Goal: Information Seeking & Learning: Learn about a topic

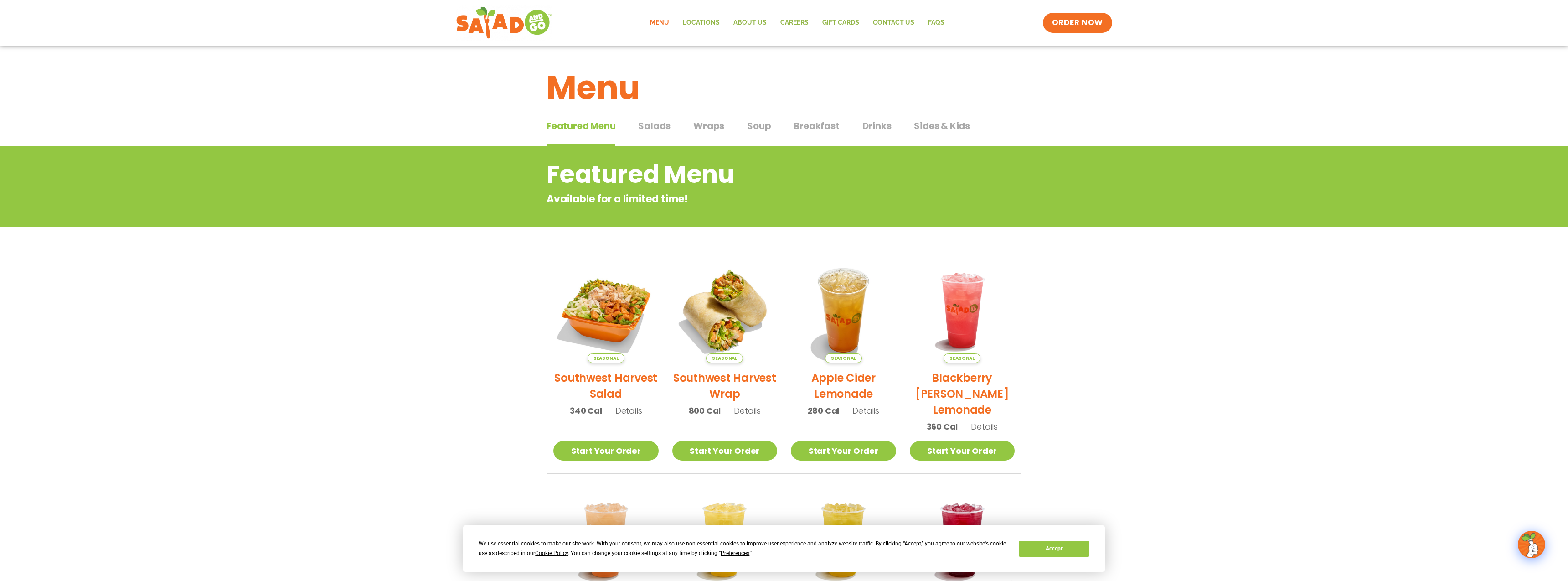
click at [710, 126] on span "Wraps" at bounding box center [709, 125] width 31 height 13
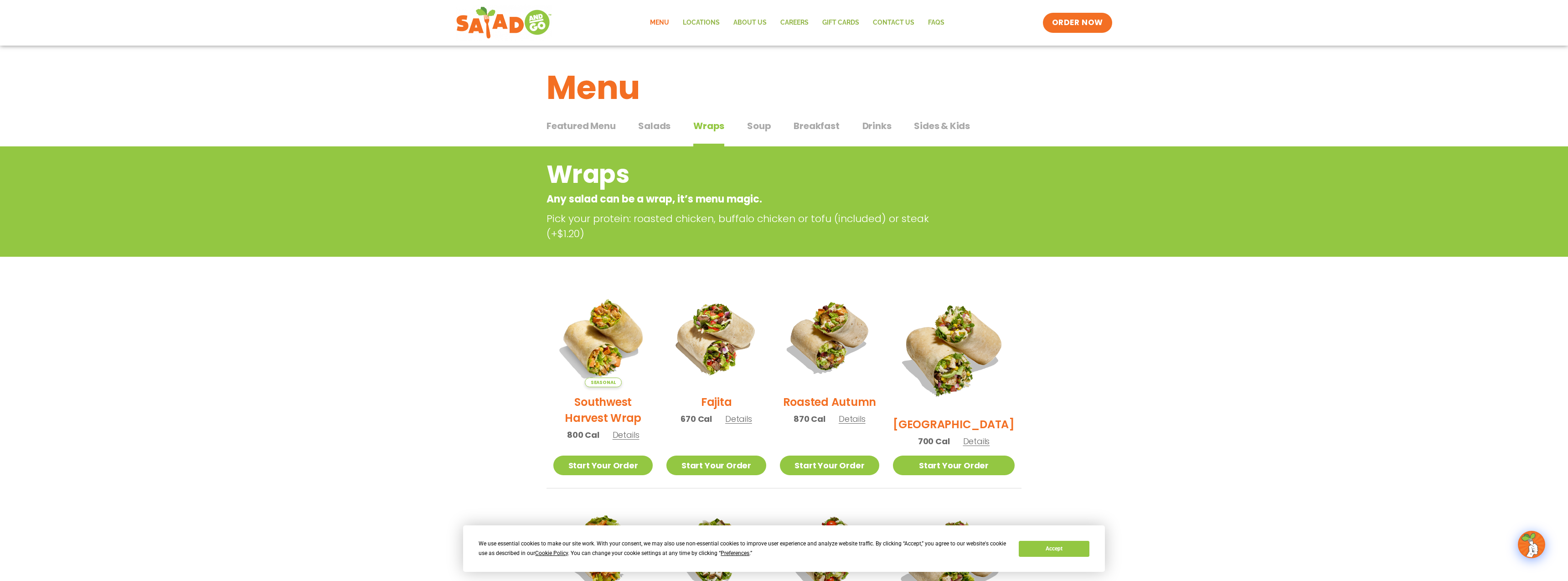
click at [581, 130] on span "Featured Menu" at bounding box center [581, 125] width 69 height 13
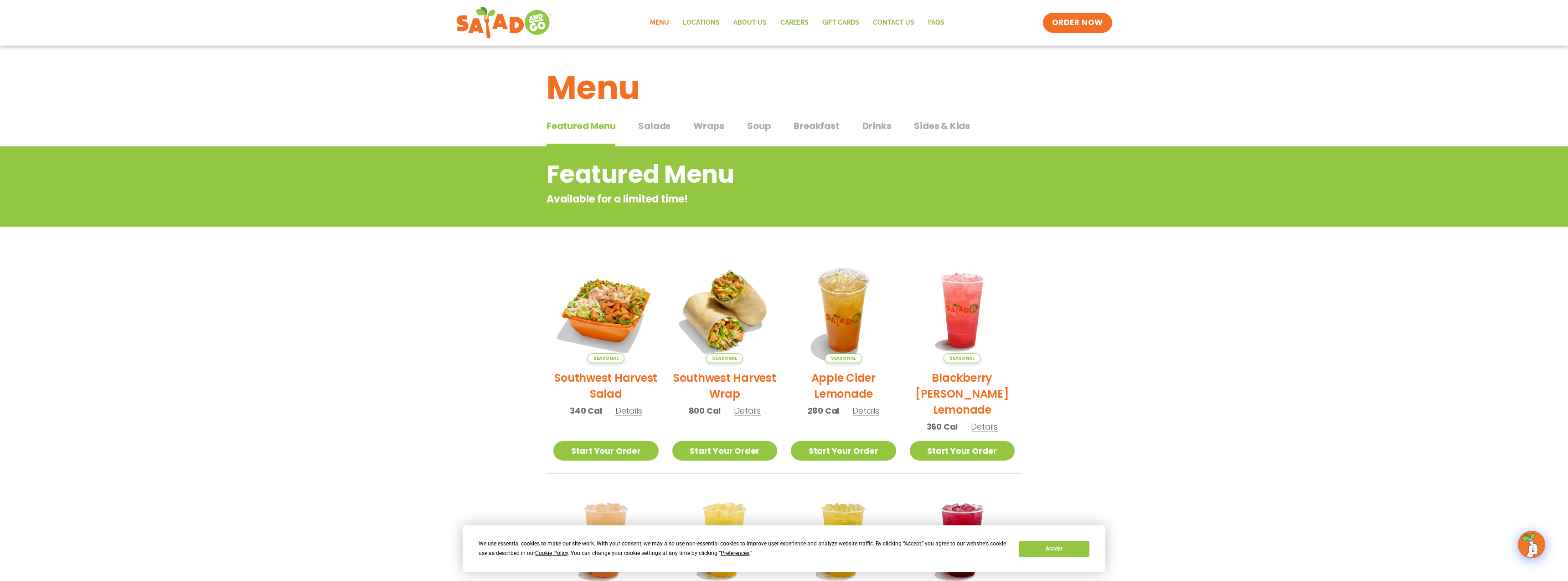
click at [835, 127] on span "Breakfast" at bounding box center [816, 125] width 46 height 13
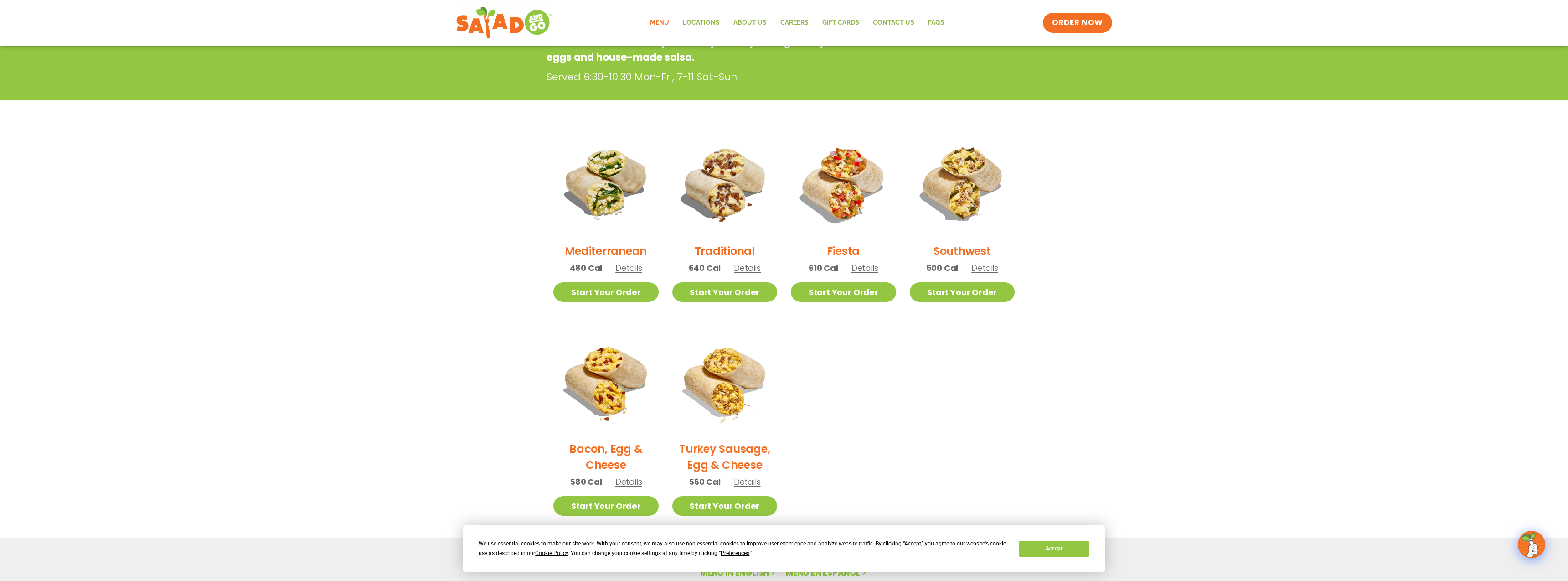
scroll to position [158, 0]
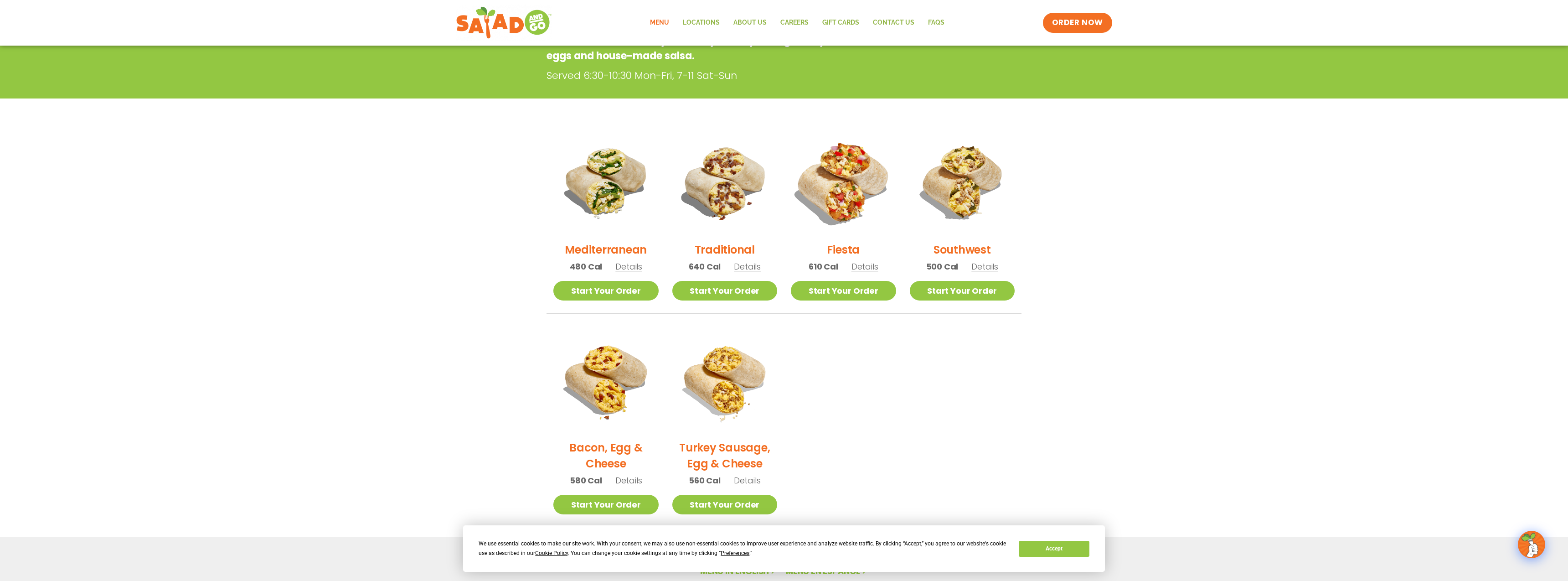
click at [839, 177] on img at bounding box center [843, 182] width 124 height 124
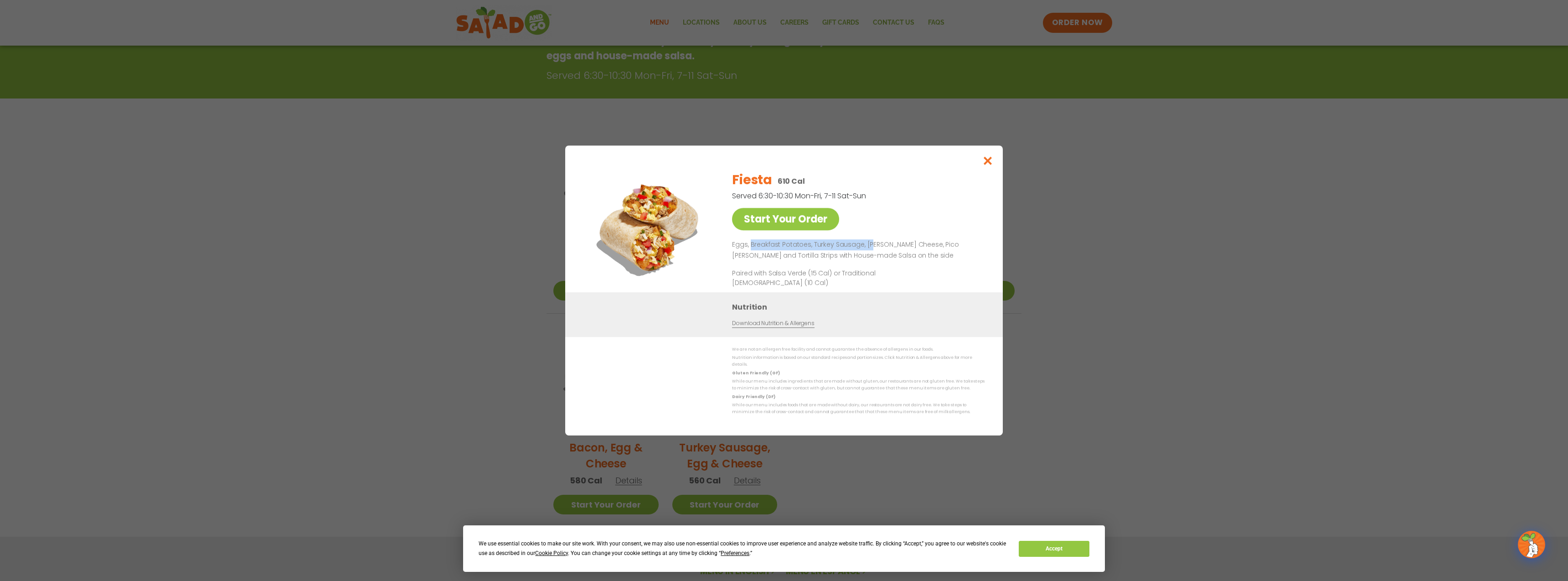
drag, startPoint x: 751, startPoint y: 248, endPoint x: 870, endPoint y: 244, distance: 119.1
click at [870, 244] on p "Eggs, Breakfast Potatoes, Turkey Sausage, [PERSON_NAME] Cheese, Pico [PERSON_NA…" at bounding box center [856, 250] width 249 height 22
click at [874, 254] on p "Eggs, Breakfast Potatoes, Turkey Sausage, [PERSON_NAME] Cheese, Pico [PERSON_NA…" at bounding box center [856, 250] width 249 height 22
click at [915, 257] on p "Eggs, Breakfast Potatoes, Turkey Sausage, [PERSON_NAME] Cheese, Pico [PERSON_NA…" at bounding box center [856, 250] width 249 height 22
click at [988, 164] on icon "Close modal" at bounding box center [988, 161] width 12 height 10
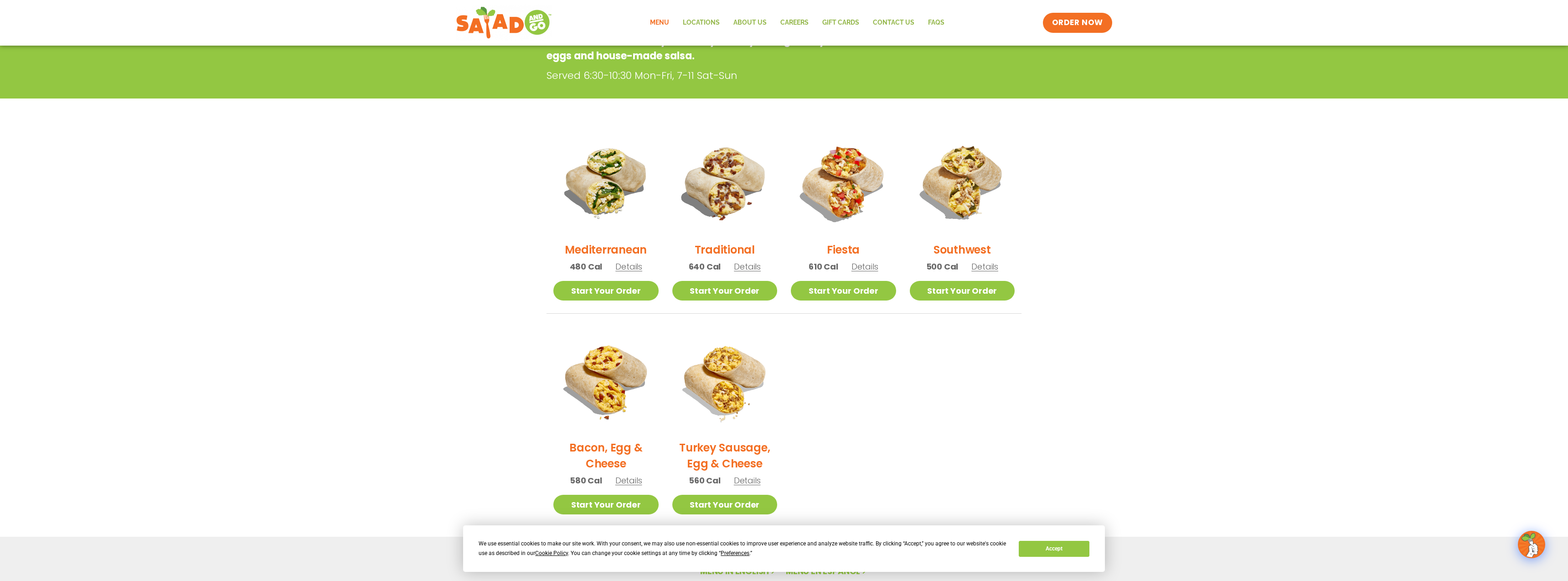
scroll to position [146, 0]
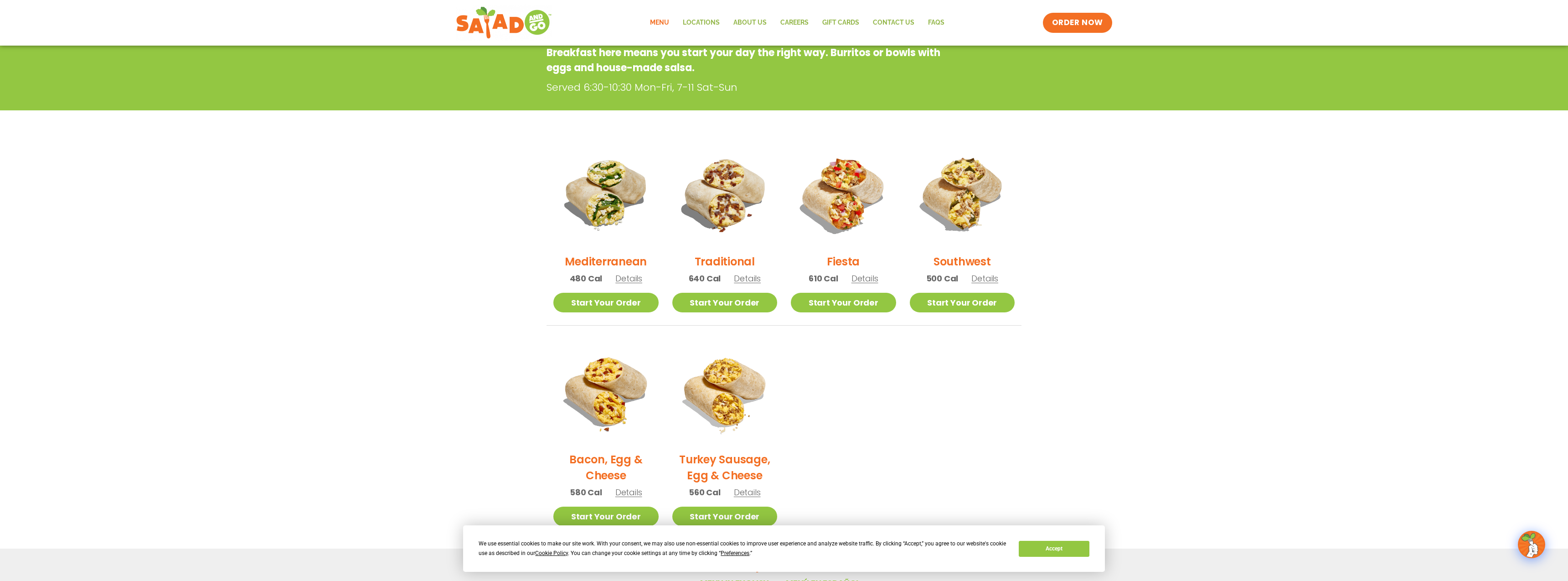
click at [1174, 270] on section "Breakfast Breakfast here means you start your day the right way. Burritos or bo…" at bounding box center [784, 270] width 1568 height 540
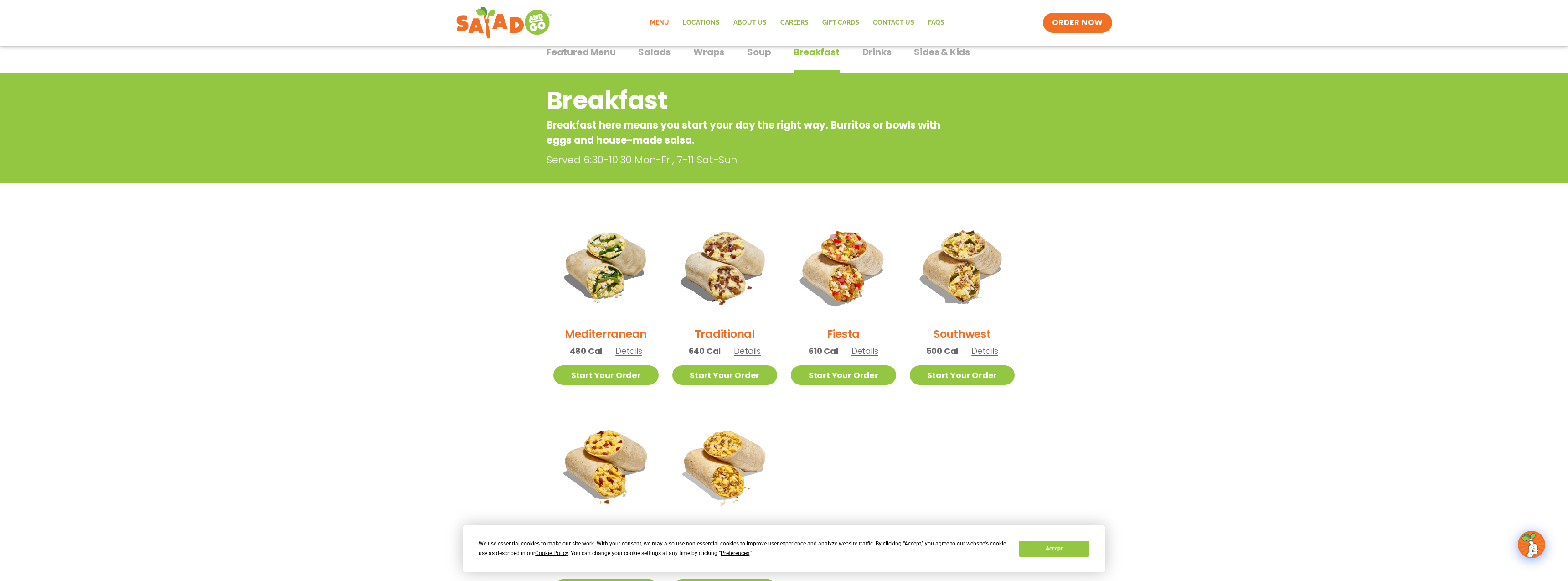
scroll to position [0, 0]
